Goal: Communication & Community: Participate in discussion

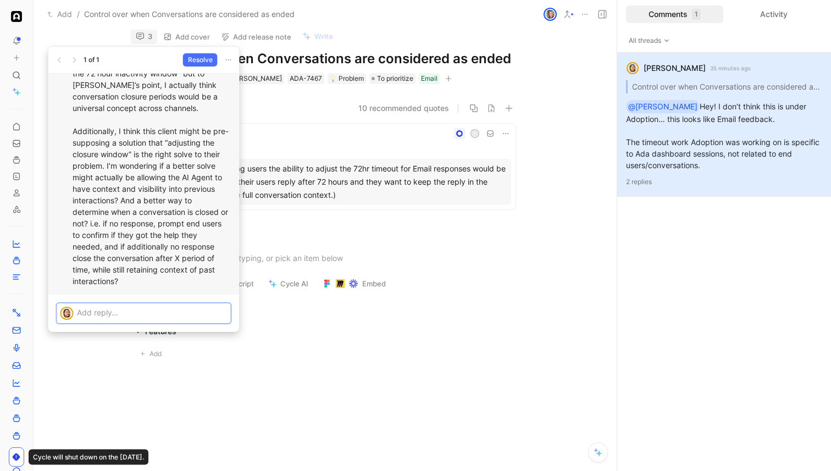
click at [177, 310] on p at bounding box center [152, 313] width 151 height 12
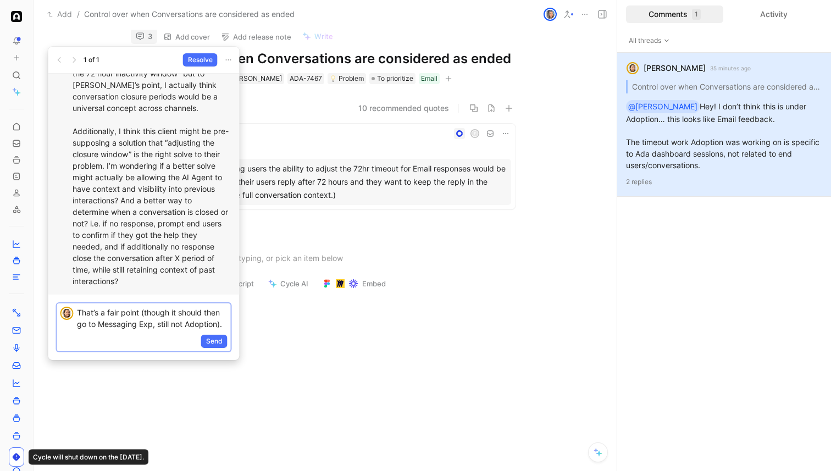
click at [141, 313] on p "That’s a fair point (though it should then go to Messaging Exp, still not Adopt…" at bounding box center [152, 318] width 151 height 23
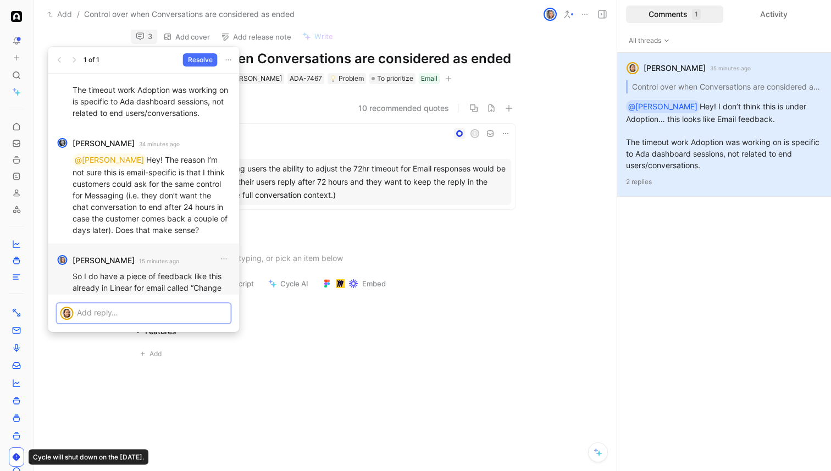
scroll to position [-245, 0]
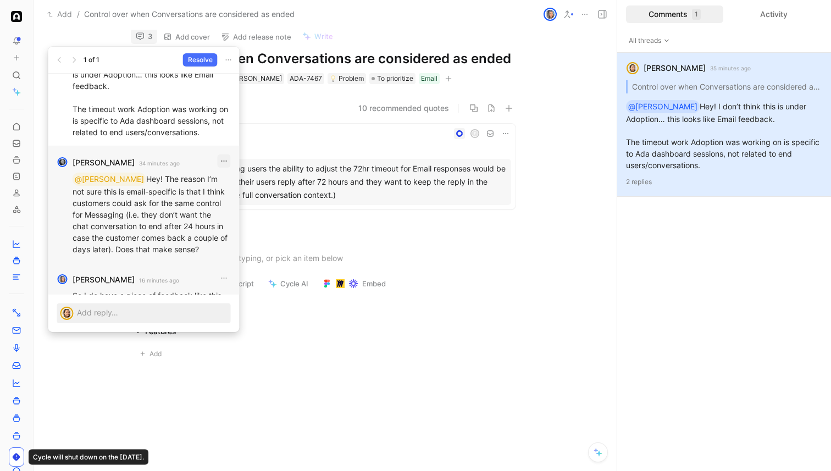
click at [223, 160] on icon "button" at bounding box center [224, 161] width 9 height 9
click at [168, 199] on p "@[PERSON_NAME]! The reason I’m not sure this is email-specific is that I think …" at bounding box center [152, 214] width 158 height 82
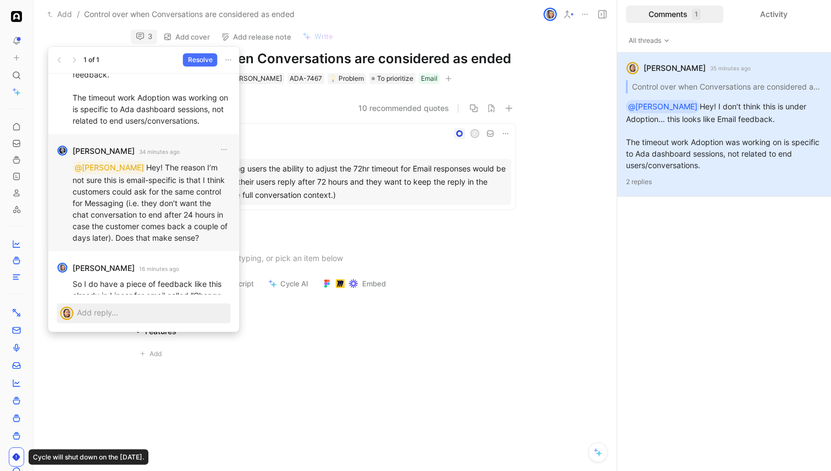
scroll to position [0, 0]
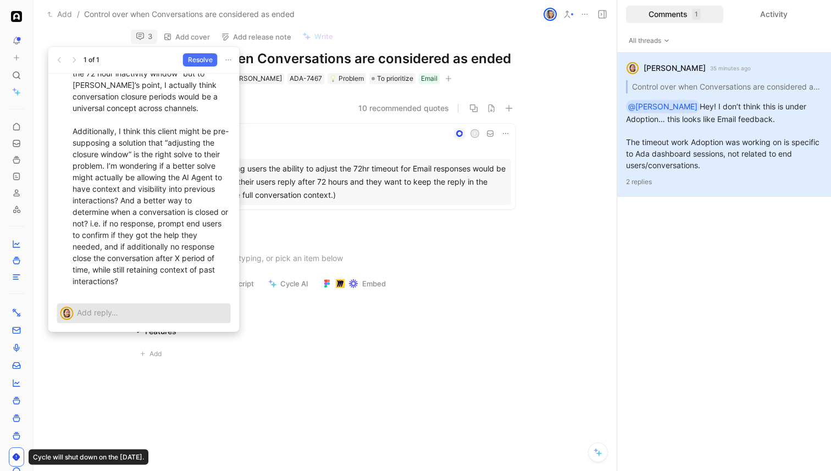
click at [140, 313] on p at bounding box center [152, 313] width 151 height 12
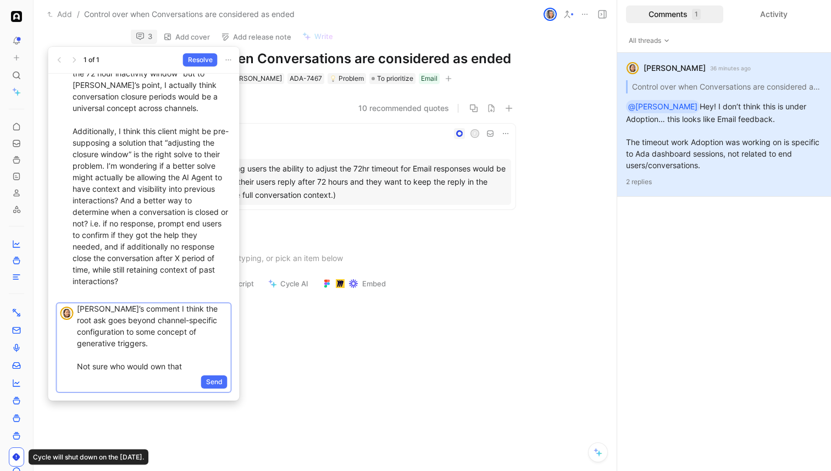
scroll to position [27, 0]
click at [219, 385] on span "Send" at bounding box center [214, 381] width 16 height 11
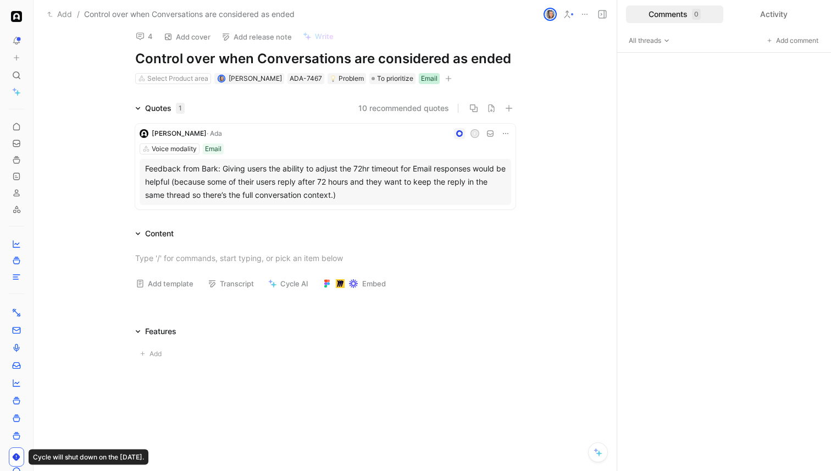
click at [421, 76] on div "Email" at bounding box center [429, 78] width 16 height 11
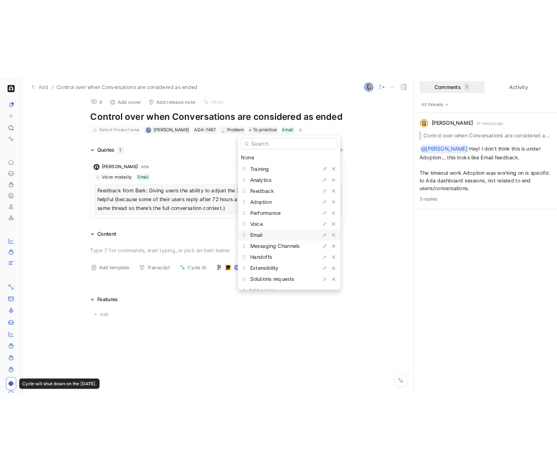
scroll to position [13, 0]
